Goal: Task Accomplishment & Management: Use online tool/utility

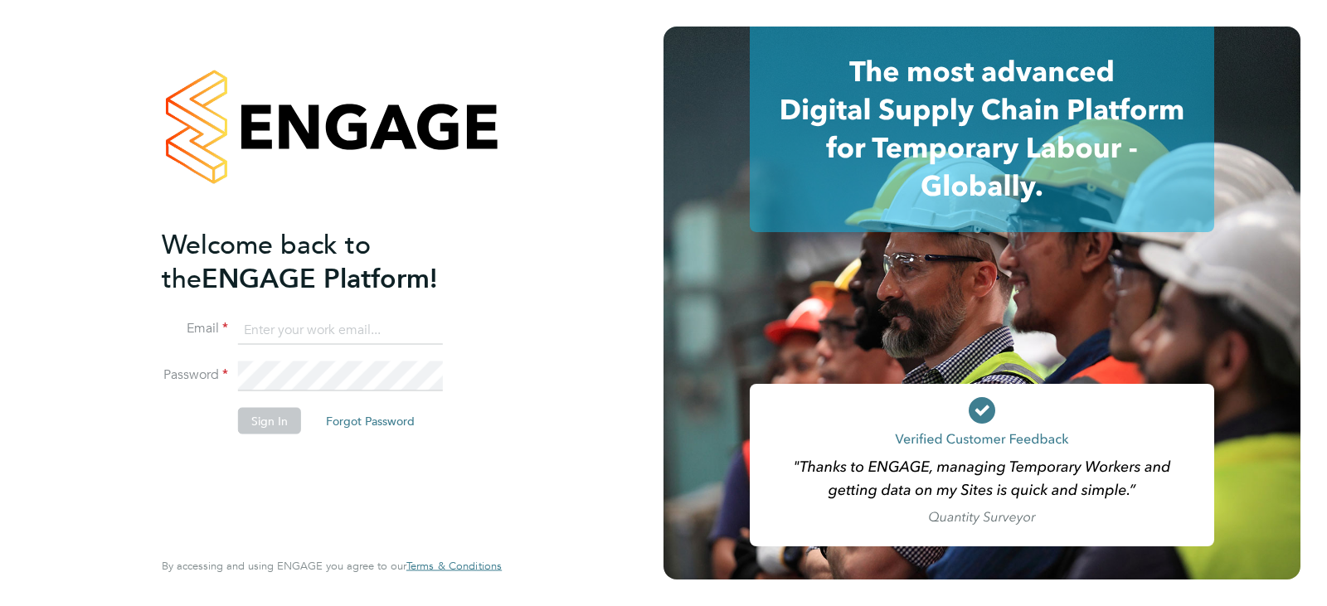
type input "[EMAIL_ADDRESS][DOMAIN_NAME]"
click at [260, 413] on button "Sign In" at bounding box center [269, 420] width 63 height 27
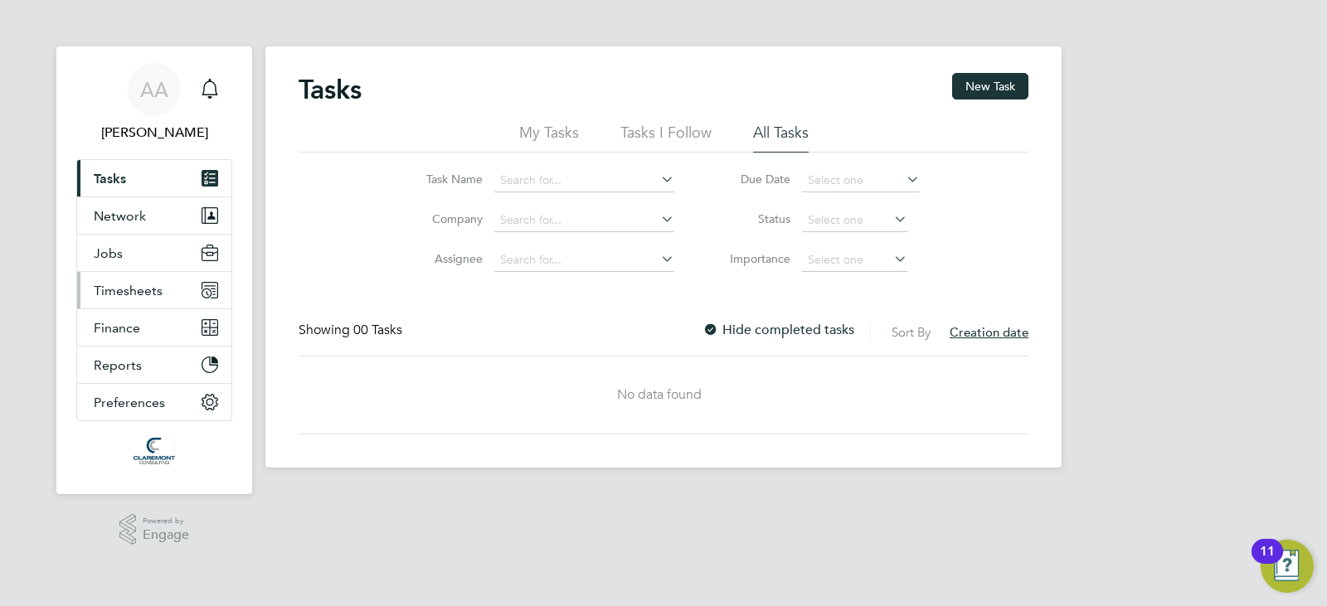
click at [141, 291] on span "Timesheets" at bounding box center [128, 291] width 69 height 16
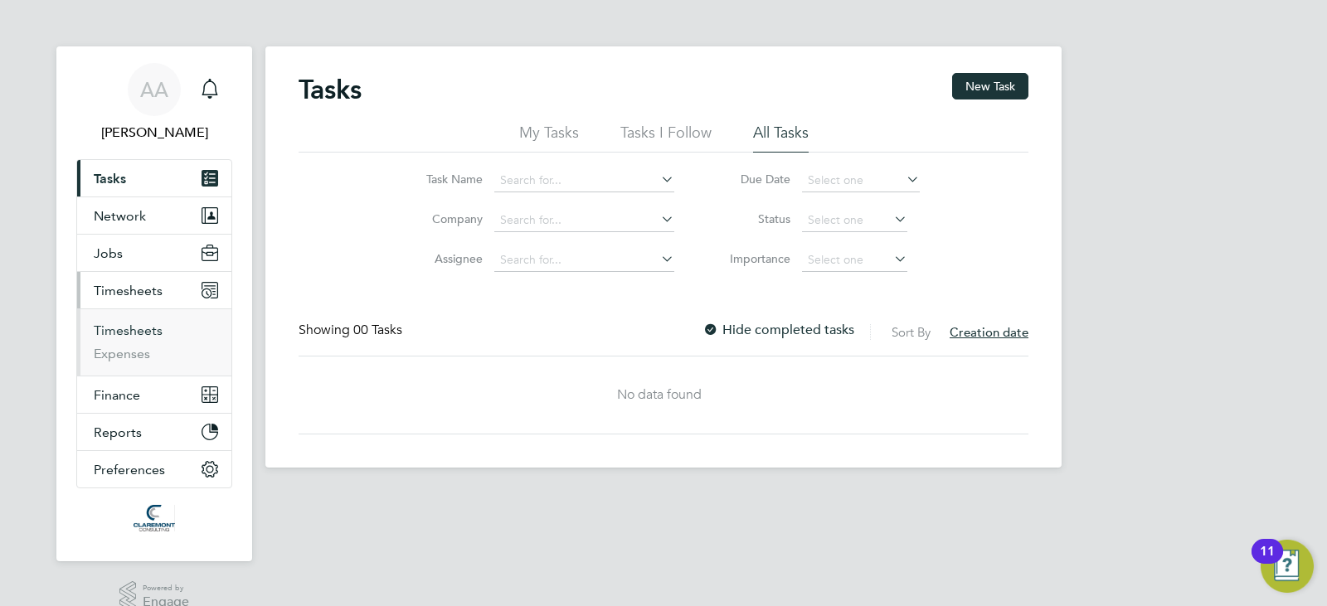
click at [161, 327] on link "Timesheets" at bounding box center [128, 331] width 69 height 16
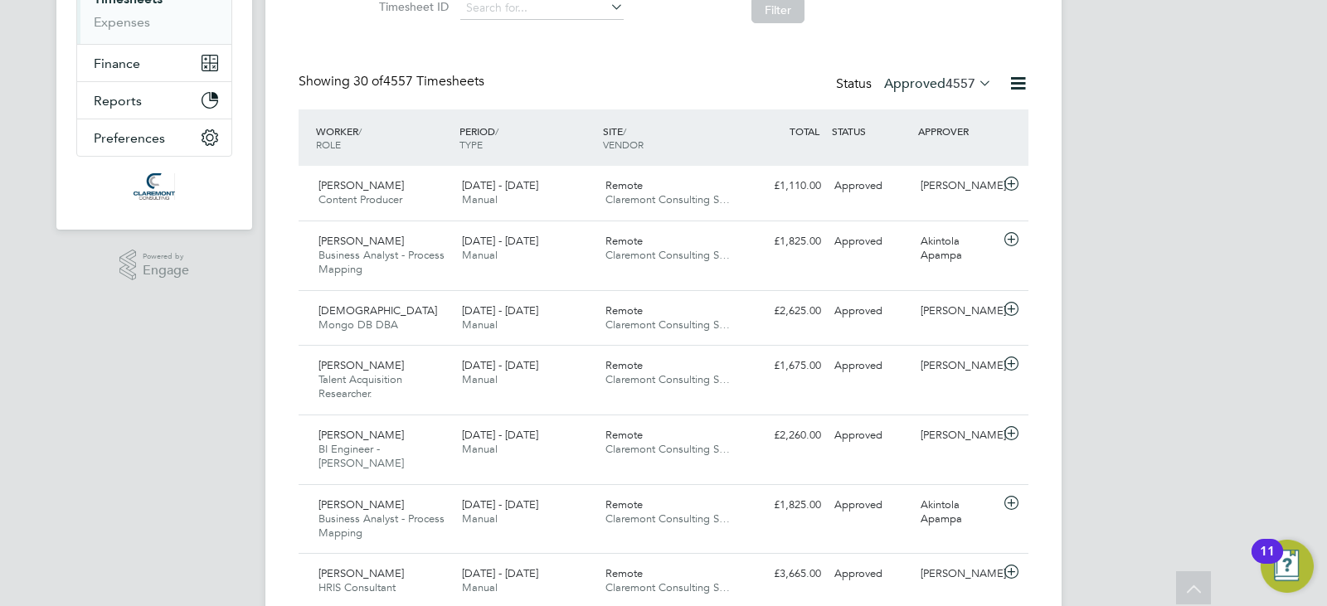
click at [932, 83] on label "Approved 4557" at bounding box center [938, 83] width 108 height 17
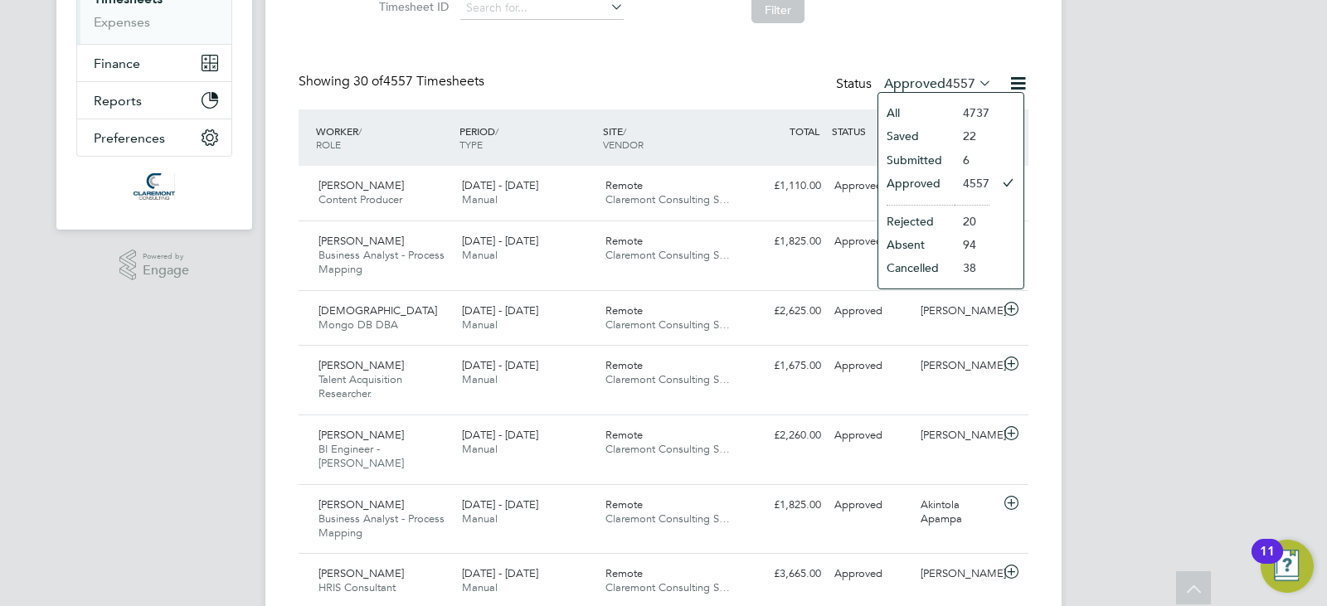
click at [906, 149] on li "Submitted" at bounding box center [916, 159] width 76 height 23
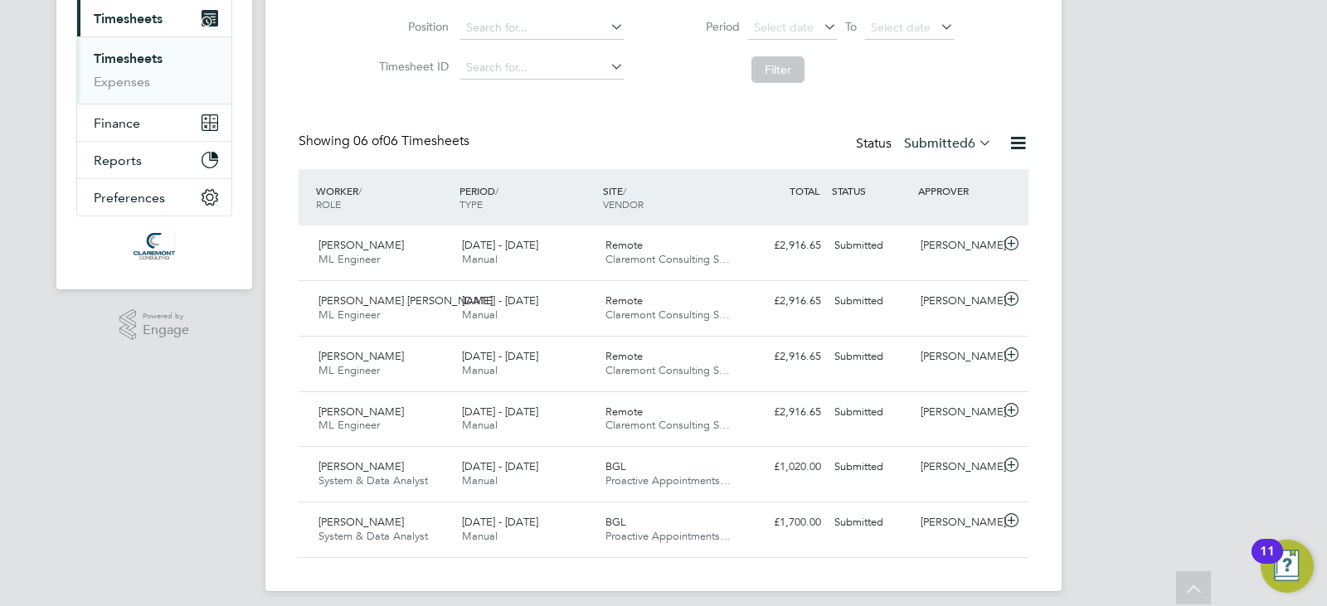
click at [934, 149] on label "Submitted 6" at bounding box center [948, 143] width 88 height 17
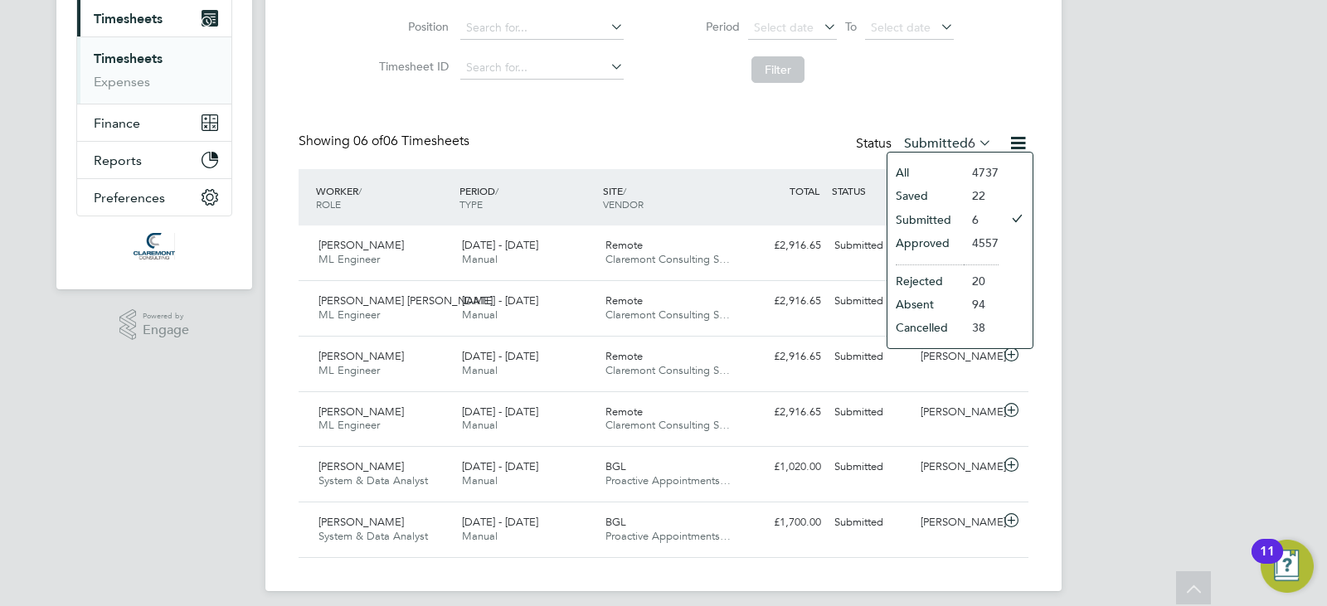
click at [956, 202] on li "Saved" at bounding box center [926, 195] width 76 height 23
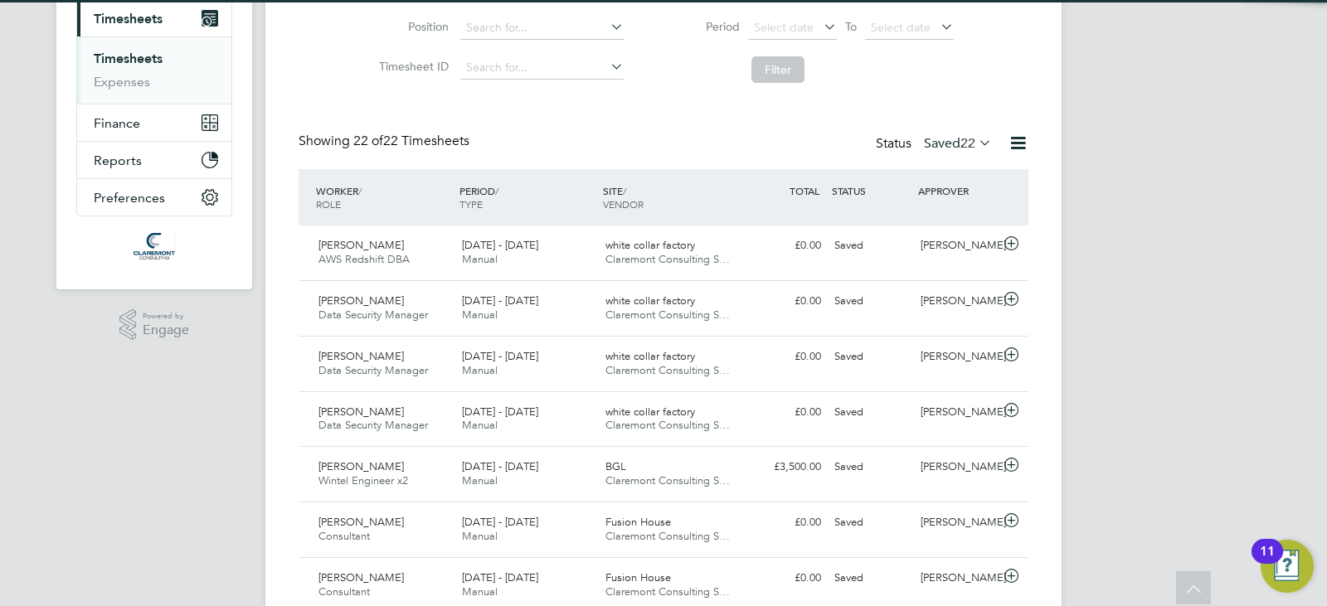
click at [924, 142] on label "Saved 22" at bounding box center [958, 143] width 68 height 17
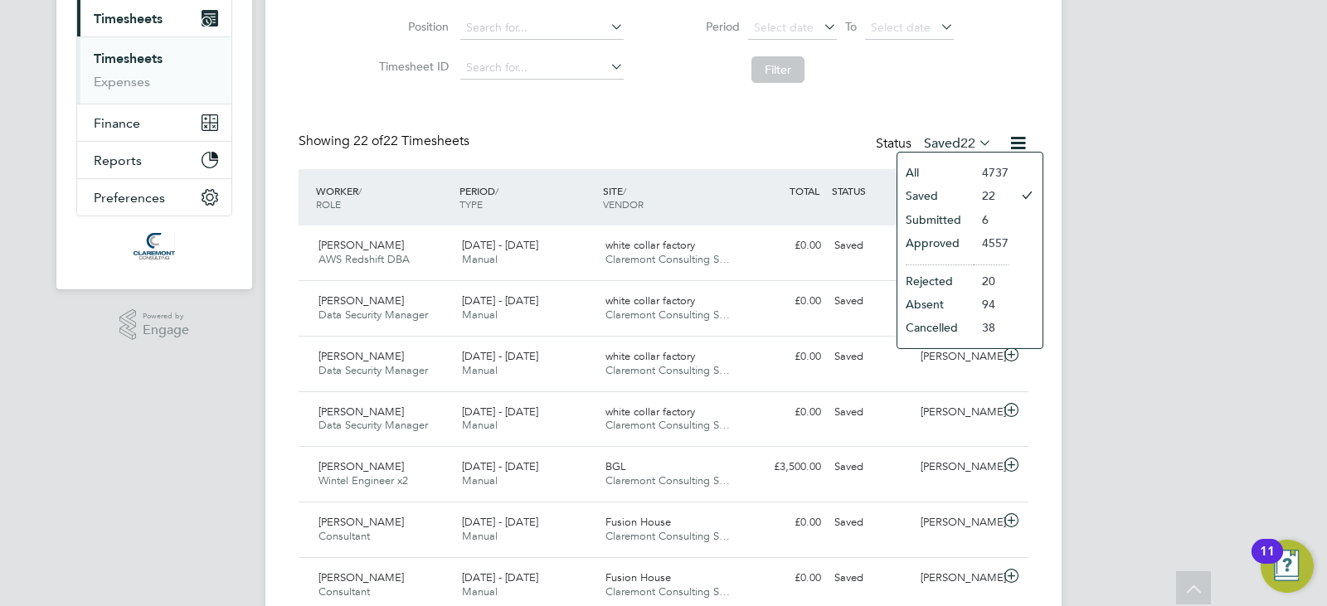
click at [962, 221] on li "Submitted" at bounding box center [936, 219] width 76 height 23
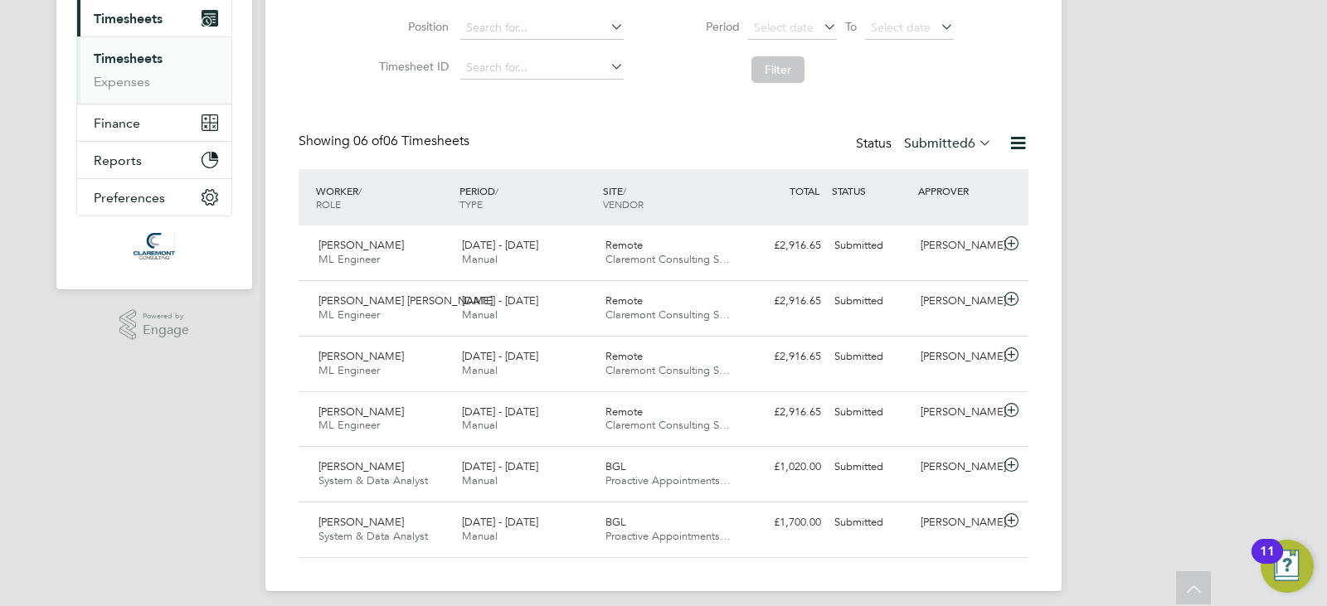
click at [927, 136] on label "Submitted 6" at bounding box center [948, 143] width 88 height 17
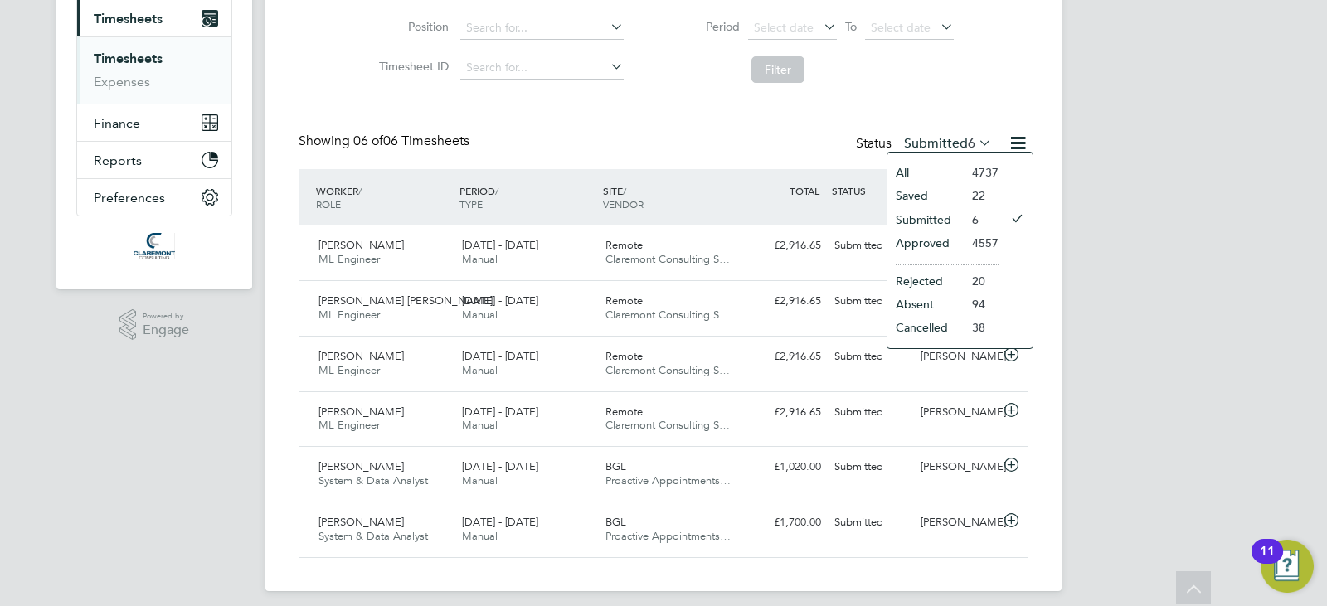
click at [919, 241] on li "Approved" at bounding box center [926, 242] width 76 height 23
